Goal: Transaction & Acquisition: Purchase product/service

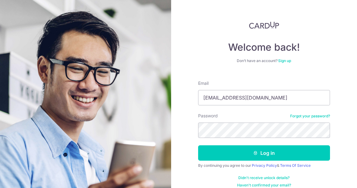
click at [234, 100] on input "[EMAIL_ADDRESS][DOMAIN_NAME]" at bounding box center [264, 97] width 132 height 15
type input "[PERSON_NAME][EMAIL_ADDRESS][DOMAIN_NAME]"
click at [276, 140] on form "Email [PERSON_NAME][EMAIL_ADDRESS][DOMAIN_NAME] Password Forgot your password? …" at bounding box center [264, 132] width 132 height 112
click at [262, 150] on button "Log in" at bounding box center [264, 152] width 132 height 15
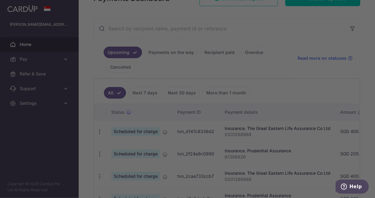
scroll to position [109, 0]
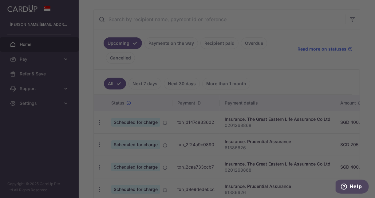
click at [321, 16] on div at bounding box center [189, 100] width 378 height 200
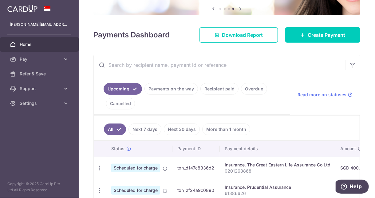
scroll to position [64, 0]
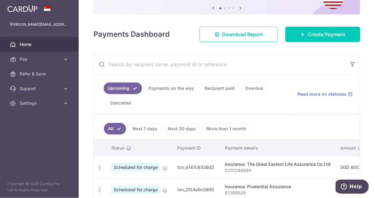
click at [47, 60] on span "Pay" at bounding box center [40, 59] width 41 height 6
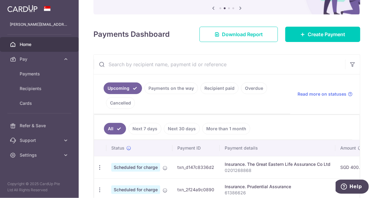
click at [47, 60] on span "Pay" at bounding box center [40, 59] width 41 height 6
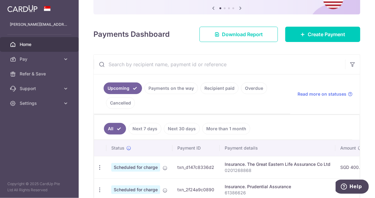
click at [47, 60] on span "Pay" at bounding box center [40, 59] width 41 height 6
click at [293, 32] on link "Create Payment" at bounding box center [322, 34] width 75 height 15
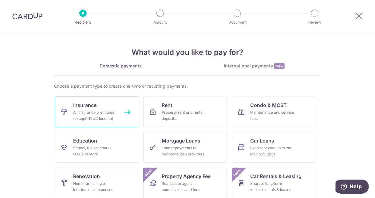
click at [73, 115] on div "All insurance premiums (except NTUC Income)" at bounding box center [95, 116] width 44 height 12
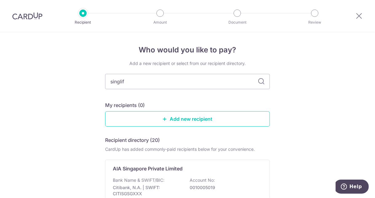
type input "singlife"
click at [257, 81] on icon at bounding box center [260, 81] width 7 height 7
click at [260, 83] on icon at bounding box center [260, 81] width 7 height 7
click at [262, 82] on icon at bounding box center [260, 81] width 7 height 7
click at [173, 84] on input "singlife" at bounding box center [187, 81] width 165 height 15
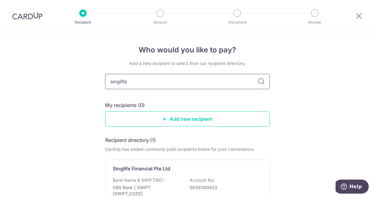
click at [173, 84] on input "singlife" at bounding box center [187, 81] width 165 height 15
click at [246, 85] on input "singlife" at bounding box center [187, 81] width 165 height 15
drag, startPoint x: 246, startPoint y: 85, endPoint x: 208, endPoint y: 76, distance: 38.7
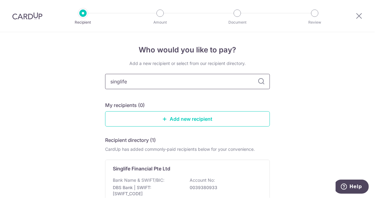
click at [208, 76] on input "singlife" at bounding box center [187, 81] width 165 height 15
click at [261, 83] on icon at bounding box center [260, 81] width 7 height 7
drag, startPoint x: 261, startPoint y: 83, endPoint x: 172, endPoint y: 119, distance: 95.8
click at [172, 119] on div "Add a new recipient or select from our recipient directory. singlife My recipie…" at bounding box center [187, 150] width 165 height 181
click at [172, 119] on link "Add new recipient" at bounding box center [187, 118] width 165 height 15
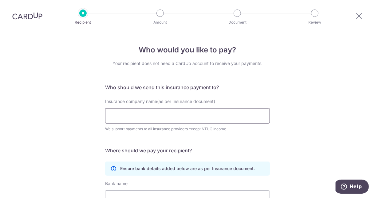
click at [161, 119] on input "Insurance company name(as per Insurance document)" at bounding box center [187, 115] width 165 height 15
type input "Singlife"
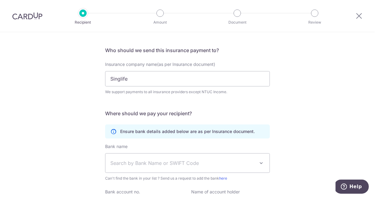
scroll to position [38, 0]
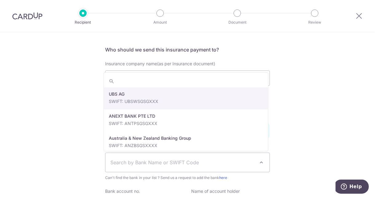
click at [177, 165] on span "Search by Bank Name or SWIFT Code" at bounding box center [182, 162] width 144 height 7
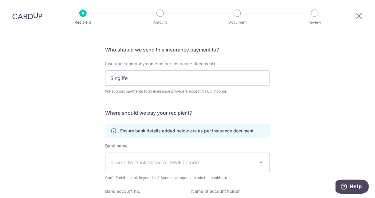
click at [84, 108] on div "Who would you like to pay? Your recipient does not need a CardUp account to rec…" at bounding box center [187, 128] width 375 height 268
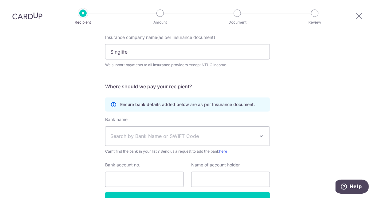
scroll to position [65, 0]
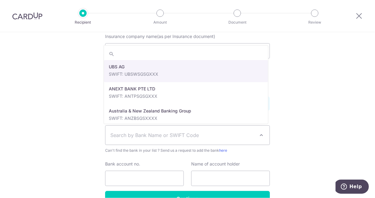
click at [220, 140] on span "Search by Bank Name or SWIFT Code" at bounding box center [187, 135] width 164 height 19
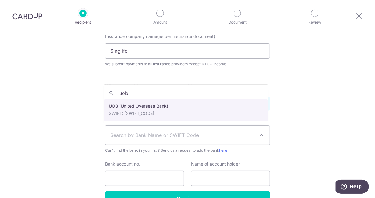
type input "uob"
select select "18"
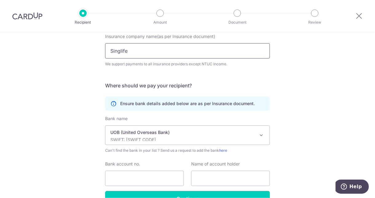
click at [118, 55] on input "Singlife" at bounding box center [187, 50] width 165 height 15
click at [156, 65] on div "We support payments to all insurance providers except NTUC Income." at bounding box center [187, 64] width 165 height 6
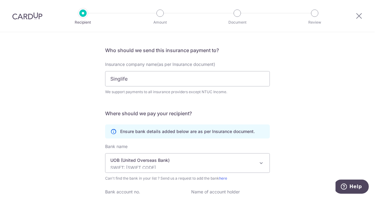
scroll to position [87, 0]
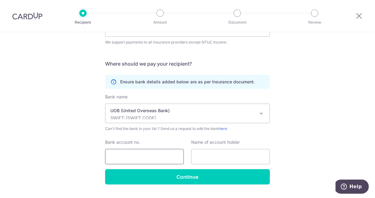
click at [154, 151] on input "Bank account no." at bounding box center [144, 156] width 79 height 15
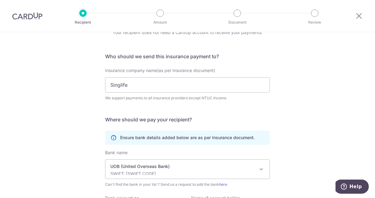
scroll to position [31, 0]
click at [27, 18] on img at bounding box center [27, 15] width 30 height 7
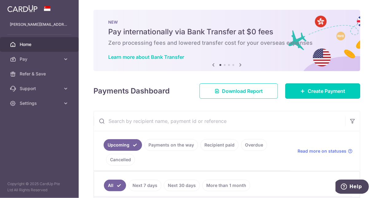
click at [295, 87] on link "Create Payment" at bounding box center [322, 91] width 75 height 15
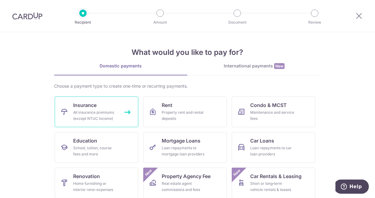
click at [113, 119] on div "All insurance premiums (except NTUC Income)" at bounding box center [95, 116] width 44 height 12
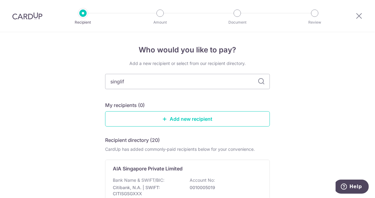
type input "singlife"
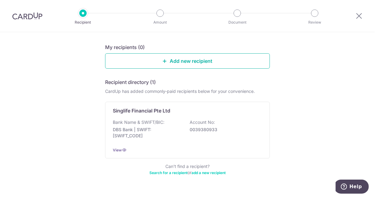
scroll to position [60, 0]
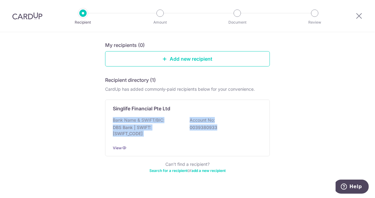
drag, startPoint x: 0, startPoint y: 0, endPoint x: 280, endPoint y: 107, distance: 299.9
click at [280, 107] on div "Who would you like to pay? Add a new recipient or select from our recipient dir…" at bounding box center [187, 91] width 375 height 238
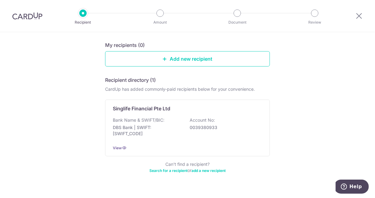
click at [262, 106] on div "Singlife Financial Pte Ltd Bank Name & SWIFT/BIC: DBS Bank | SWIFT: DBSSSGSGXXX…" at bounding box center [187, 128] width 165 height 57
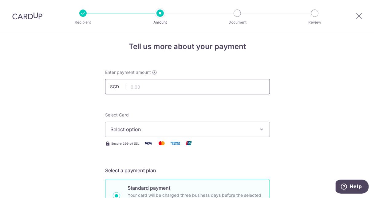
click at [187, 83] on input "text" at bounding box center [187, 86] width 165 height 15
type input "1,471.00"
click at [224, 130] on span "Select option" at bounding box center [181, 129] width 143 height 7
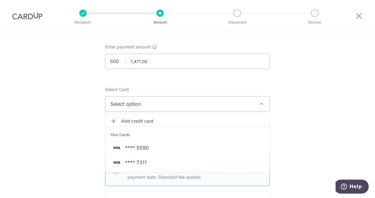
scroll to position [29, 0]
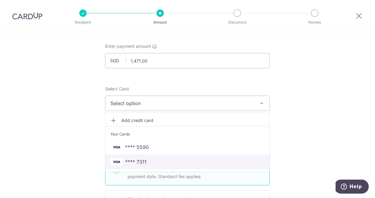
click at [146, 162] on span "**** 7311" at bounding box center [187, 161] width 154 height 7
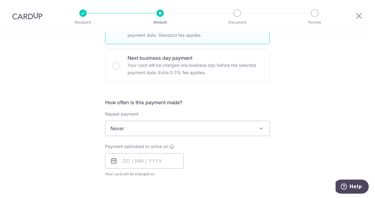
scroll to position [173, 0]
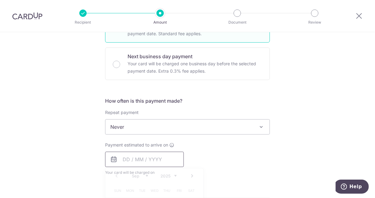
click at [151, 158] on input "text" at bounding box center [144, 159] width 79 height 15
click at [22, 149] on div "Tell us more about your payment Enter payment amount SGD 1,471.00 1471.00 Selec…" at bounding box center [187, 137] width 375 height 555
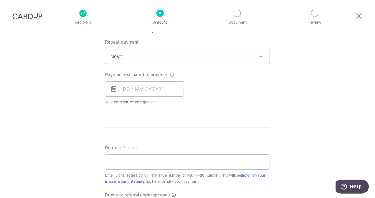
scroll to position [244, 0]
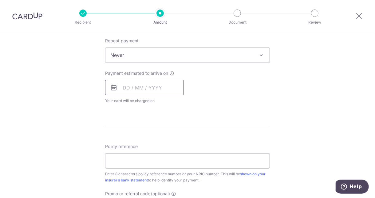
click at [132, 88] on input "text" at bounding box center [144, 87] width 79 height 15
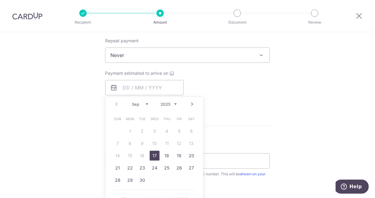
click at [150, 157] on link "17" at bounding box center [155, 156] width 10 height 10
type input "[DATE]"
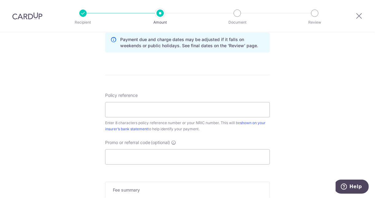
scroll to position [323, 0]
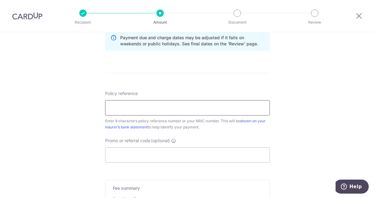
click at [126, 107] on input "Policy reference" at bounding box center [187, 107] width 165 height 15
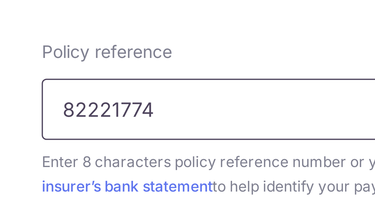
drag, startPoint x: 120, startPoint y: 108, endPoint x: 107, endPoint y: 108, distance: 12.9
click at [107, 108] on input "82221774" at bounding box center [187, 107] width 165 height 15
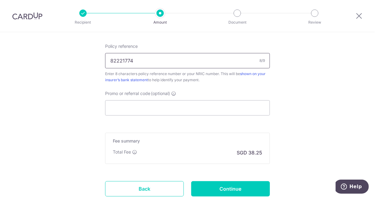
scroll to position [370, 0]
type input "82221774"
click at [125, 107] on input "Promo or referral code (optional)" at bounding box center [187, 107] width 165 height 15
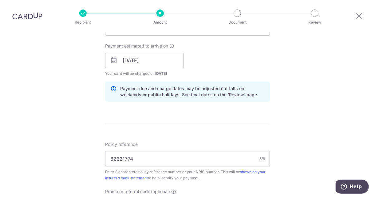
scroll to position [201, 0]
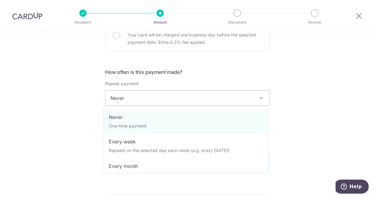
click at [188, 100] on span "Never" at bounding box center [187, 98] width 164 height 15
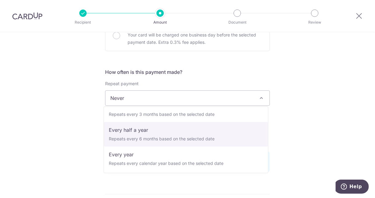
scroll to position [86, 0]
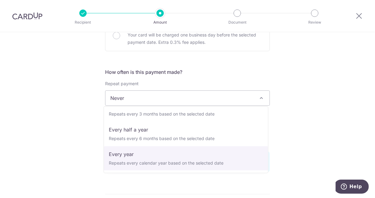
select select "6"
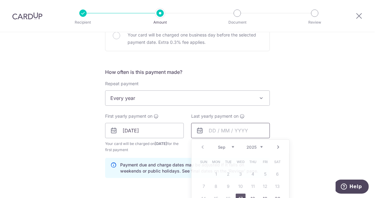
click at [233, 131] on input "text" at bounding box center [230, 130] width 79 height 15
click at [251, 148] on select "2025 2026 2027 2028 2029 2030 2031 2032 2033 2034 2035" at bounding box center [254, 147] width 16 height 5
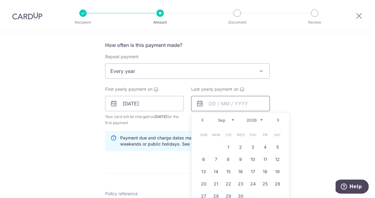
scroll to position [229, 0]
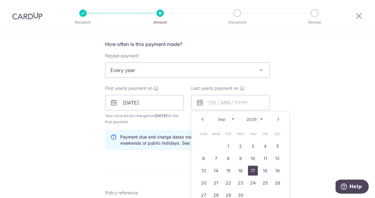
click at [248, 170] on link "17" at bounding box center [253, 171] width 10 height 10
type input "17/09/2026"
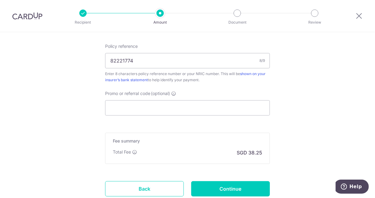
scroll to position [377, 0]
click at [155, 103] on input "Promo or referral code (optional)" at bounding box center [187, 107] width 165 height 15
paste input "REC185"
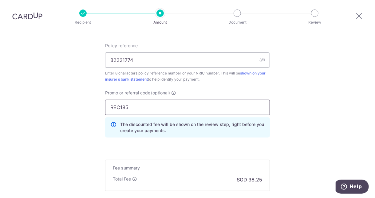
type input "REC185"
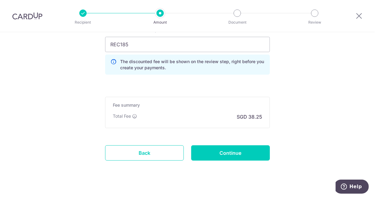
scroll to position [441, 0]
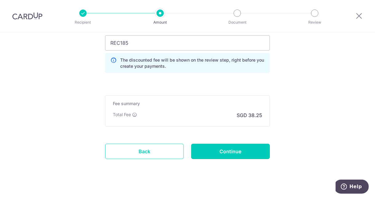
click at [243, 151] on input "Continue" at bounding box center [230, 151] width 79 height 15
type input "Create Schedule"
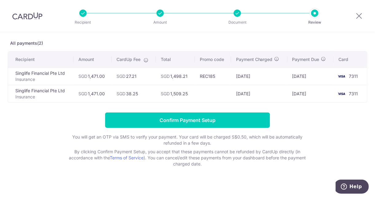
scroll to position [27, 0]
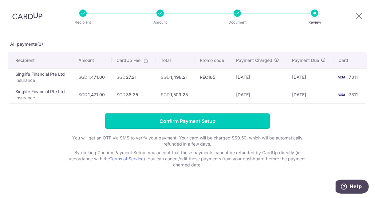
click at [198, 115] on input "Confirm Payment Setup" at bounding box center [187, 121] width 165 height 15
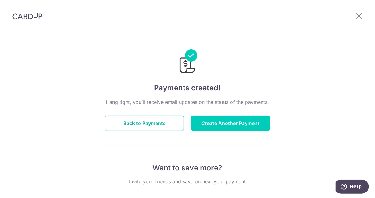
click at [143, 125] on button "Back to Payments" at bounding box center [144, 123] width 79 height 15
